Goal: Task Accomplishment & Management: Manage account settings

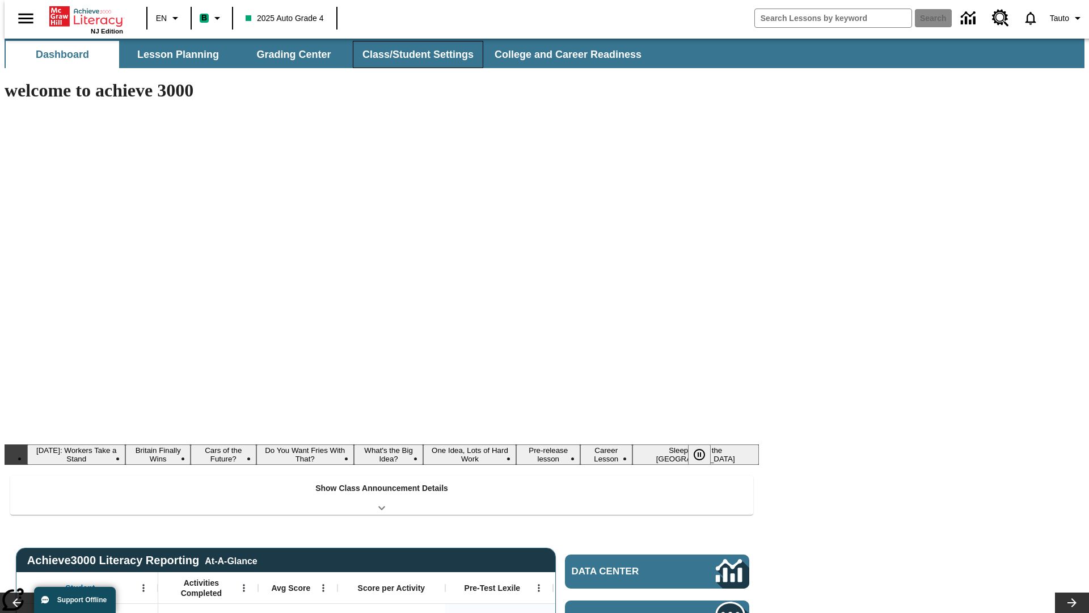
click at [412, 54] on button "Class/Student Settings" at bounding box center [418, 54] width 130 height 27
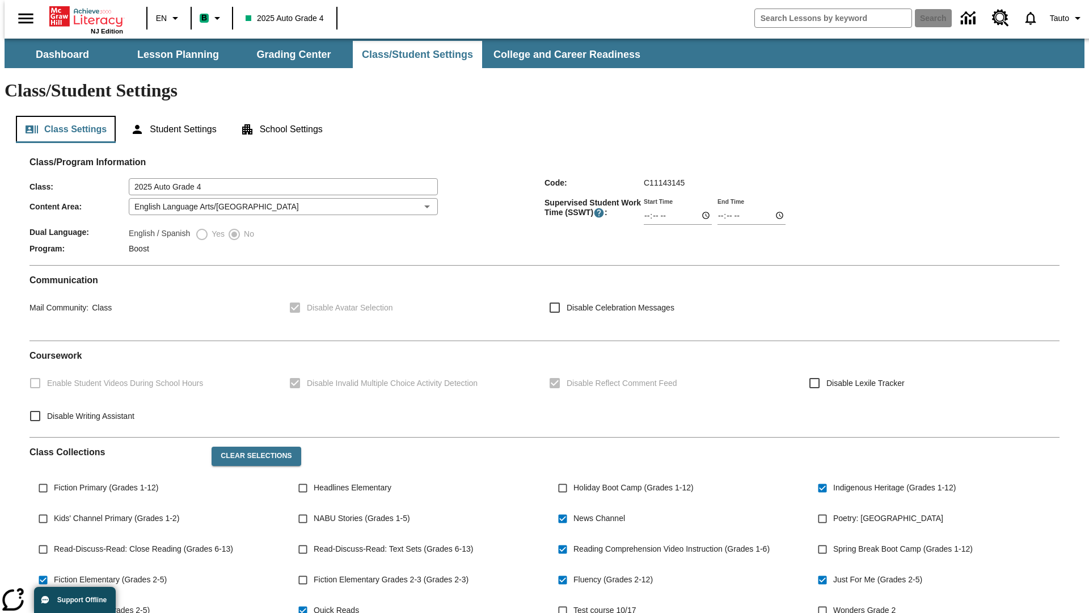
click at [61, 116] on button "Class Settings" at bounding box center [66, 129] width 100 height 27
type input "02:21"
type input "03:21"
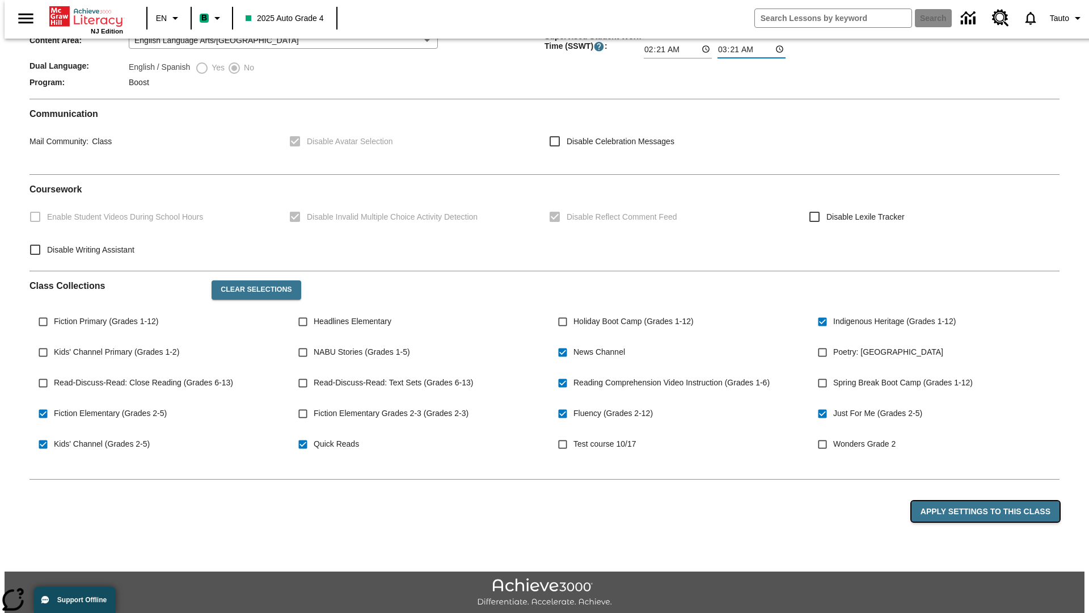
click at [992, 501] on button "Apply Settings to this Class" at bounding box center [985, 511] width 148 height 21
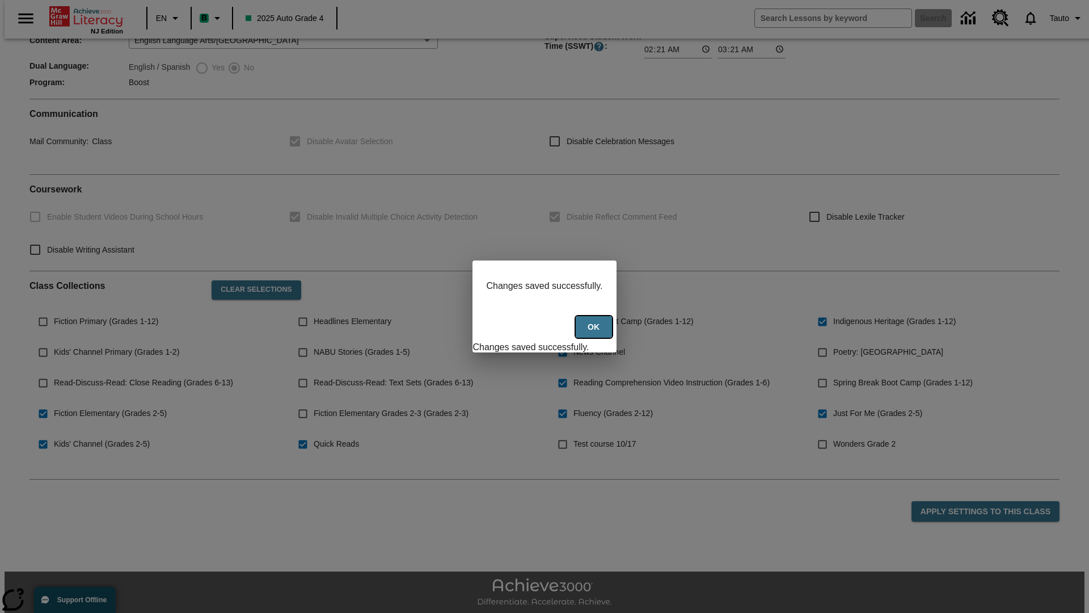
click at [595, 333] on button "Ok" at bounding box center [594, 327] width 36 height 22
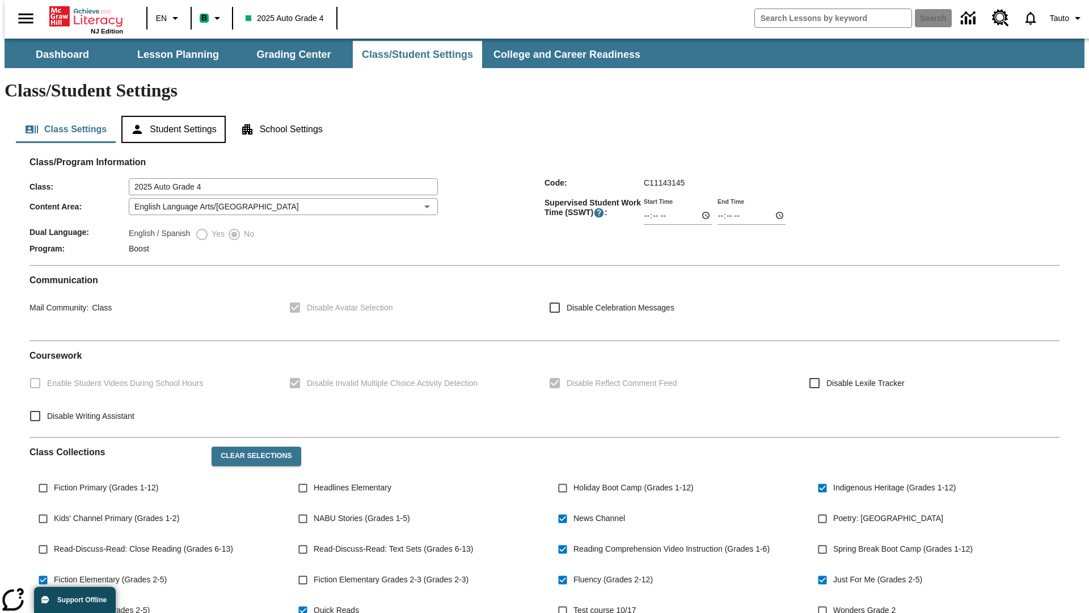
click at [171, 116] on button "Student Settings" at bounding box center [173, 129] width 104 height 27
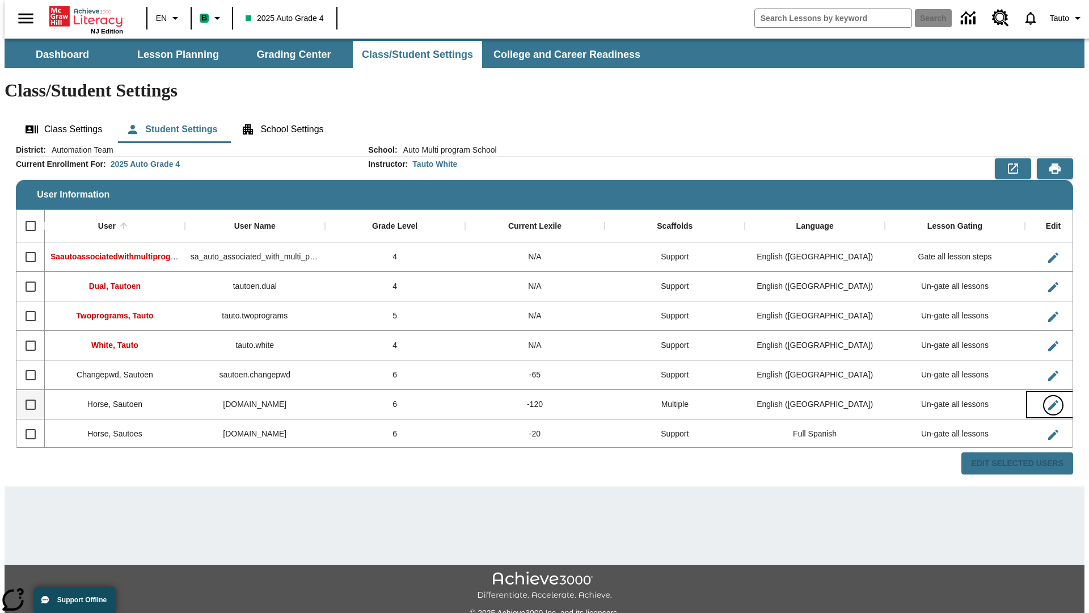
click at [1048, 400] on icon "Edit User" at bounding box center [1053, 405] width 10 height 10
click at [1061, 18] on span "Tauto" at bounding box center [1059, 18] width 19 height 12
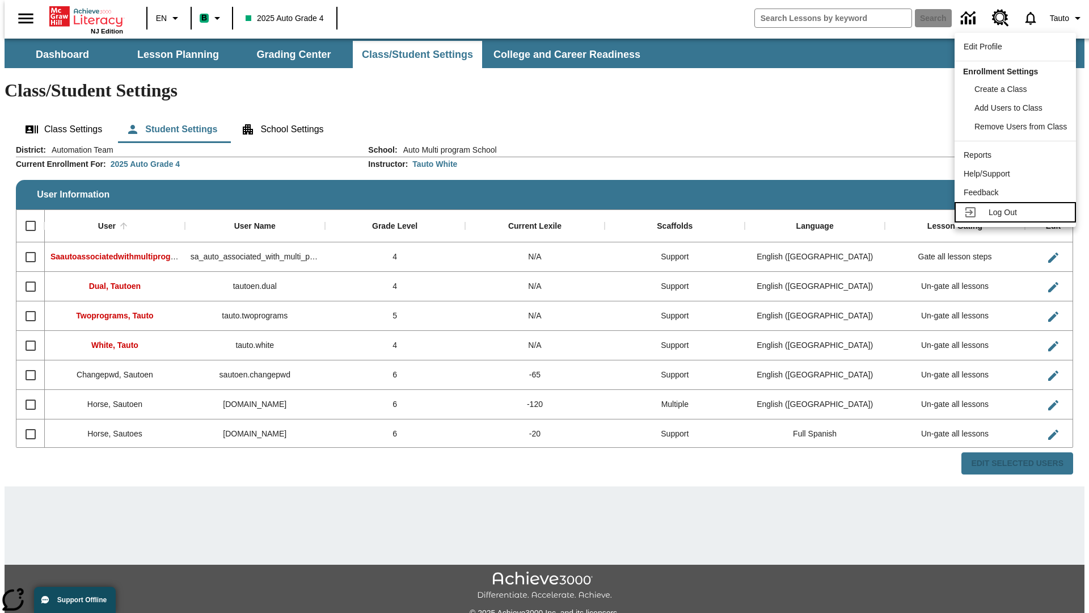
click at [1017, 212] on span "Log Out" at bounding box center [1003, 212] width 28 height 9
